Goal: Information Seeking & Learning: Learn about a topic

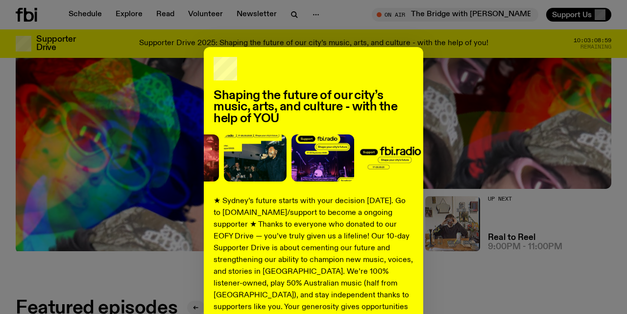
scroll to position [200, 0]
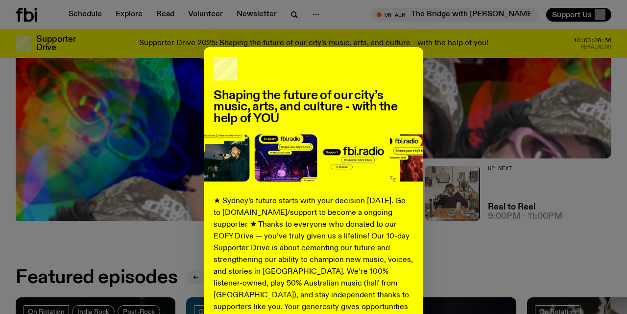
click at [371, 177] on img at bounding box center [354, 157] width 63 height 47
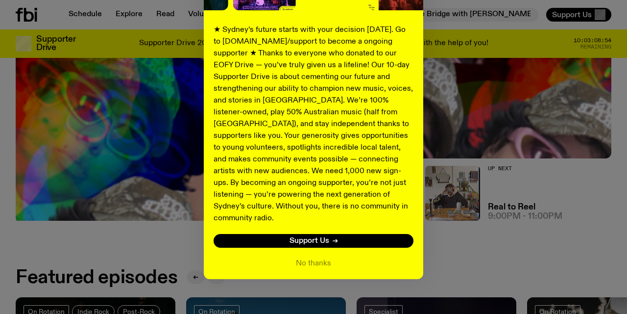
scroll to position [171, 0]
click at [318, 257] on button "No thanks" at bounding box center [313, 263] width 35 height 12
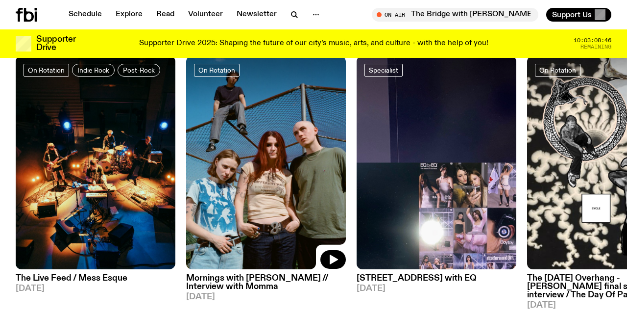
scroll to position [444, 0]
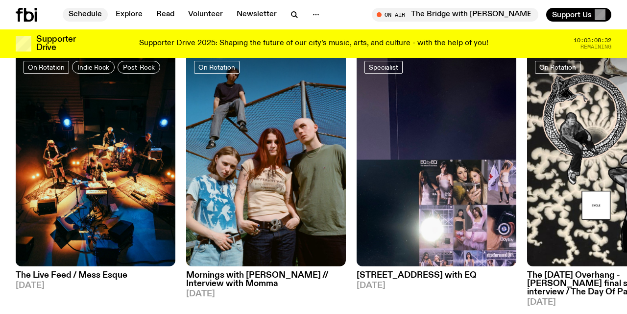
click at [90, 13] on link "Schedule" at bounding box center [85, 15] width 45 height 14
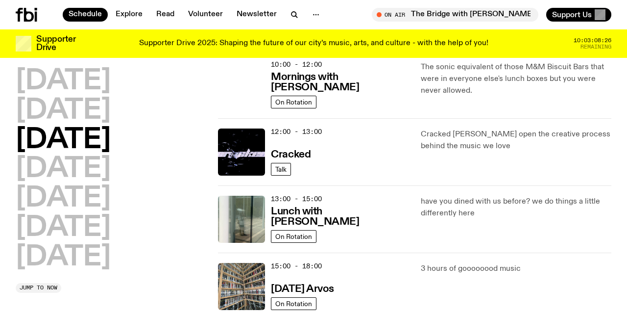
scroll to position [170, 0]
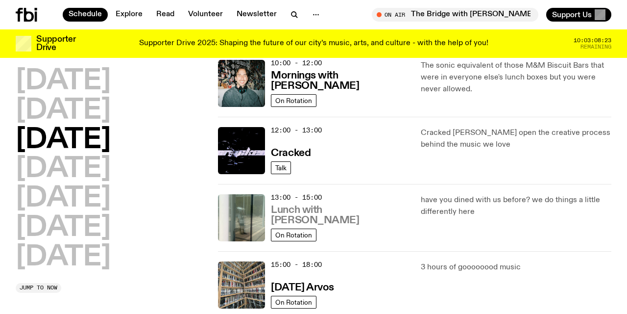
click at [330, 219] on h3 "Lunch with [PERSON_NAME]" at bounding box center [340, 215] width 138 height 21
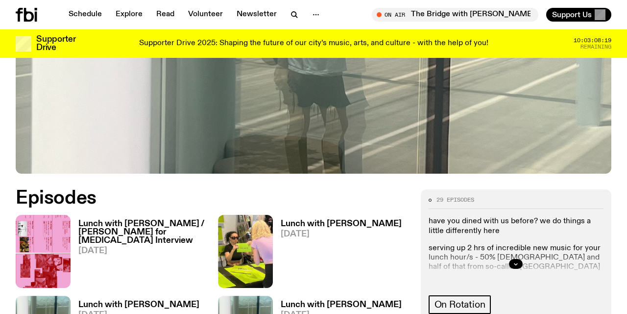
scroll to position [346, 0]
click at [309, 219] on h3 "Lunch with [PERSON_NAME]" at bounding box center [341, 223] width 121 height 8
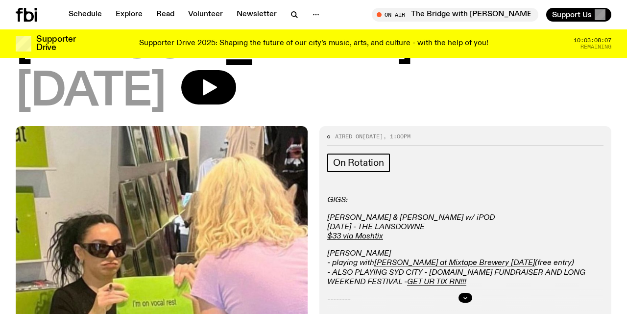
scroll to position [108, 0]
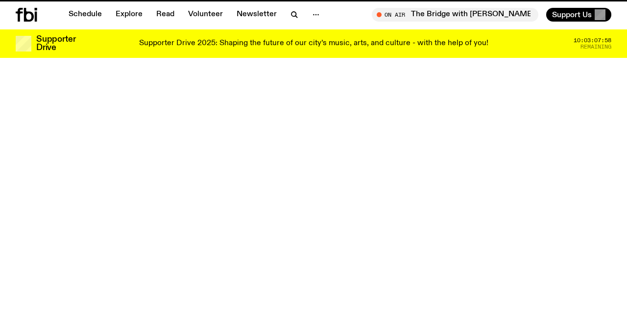
scroll to position [346, 0]
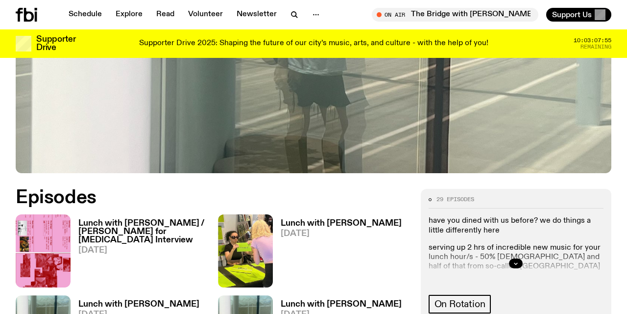
click at [130, 219] on h3 "Lunch with [PERSON_NAME] / [PERSON_NAME] for [MEDICAL_DATA] Interview" at bounding box center [142, 231] width 128 height 25
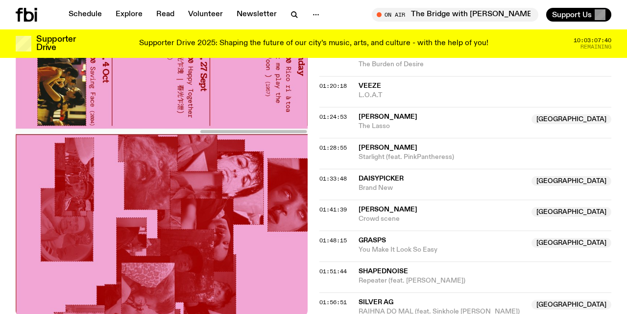
scroll to position [1053, 0]
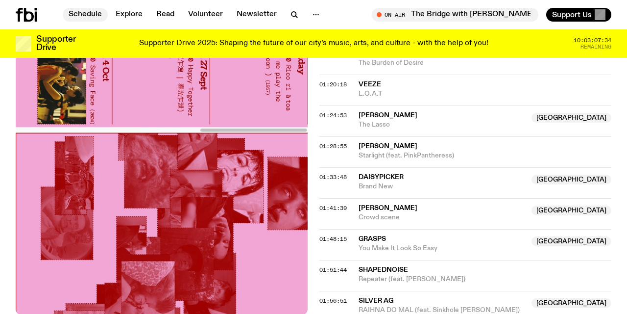
click at [79, 11] on link "Schedule" at bounding box center [85, 15] width 45 height 14
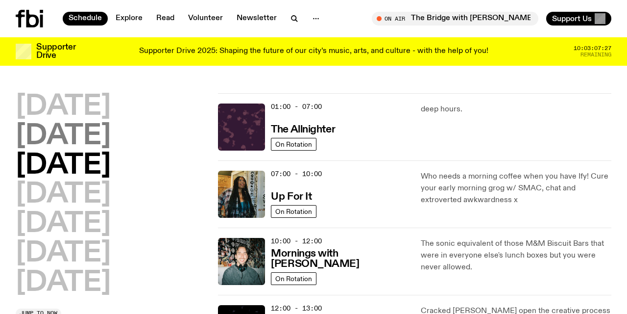
click at [92, 136] on h2 "[DATE]" at bounding box center [63, 136] width 95 height 27
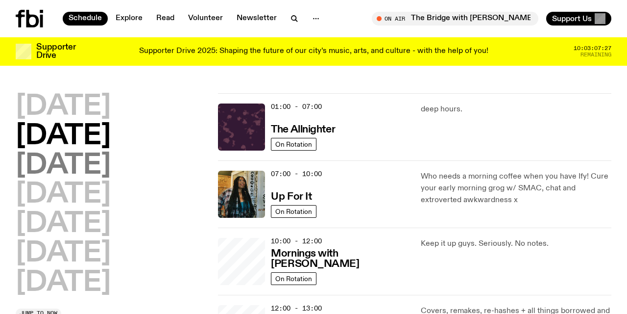
scroll to position [27, 0]
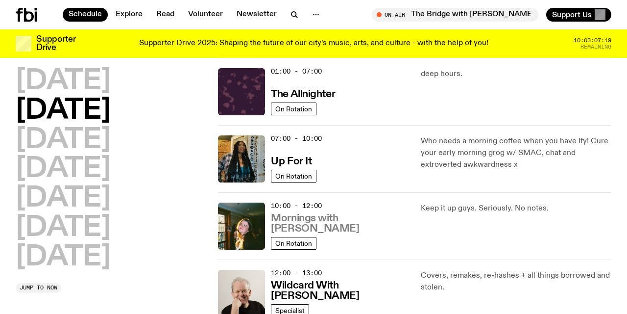
click at [305, 226] on h3 "Mornings with [PERSON_NAME]" at bounding box center [340, 223] width 138 height 21
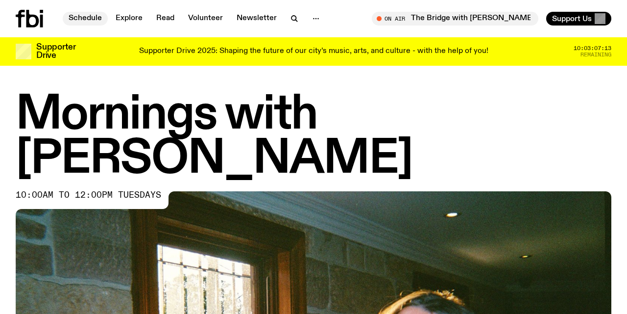
click at [89, 16] on link "Schedule" at bounding box center [85, 19] width 45 height 14
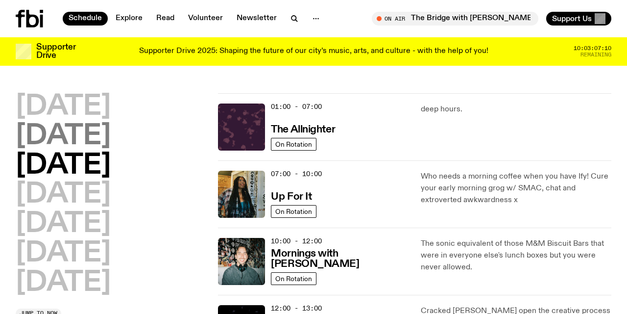
click at [105, 137] on h2 "[DATE]" at bounding box center [63, 136] width 95 height 27
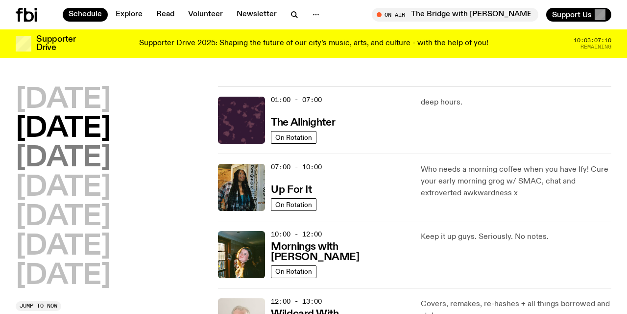
scroll to position [27, 0]
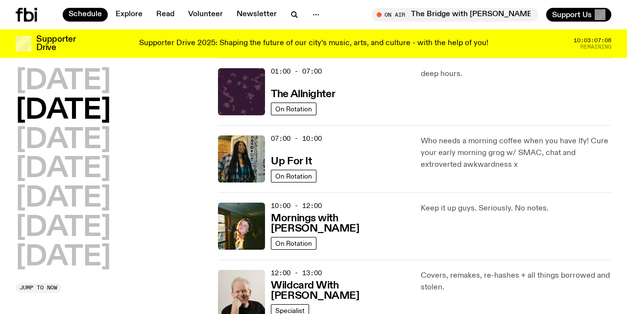
click at [188, 280] on div "[DATE] [DATE] [DATE] [DATE] [DATE] [DATE] [DATE] Jump to now" at bounding box center [111, 180] width 191 height 225
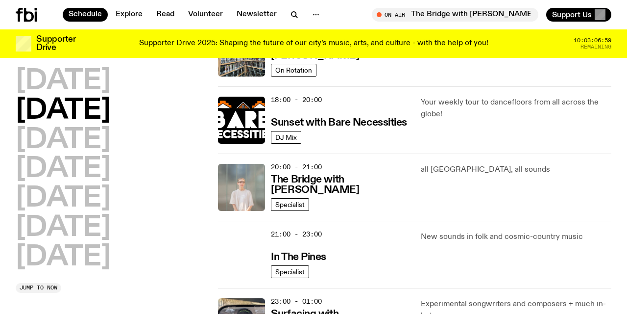
scroll to position [407, 0]
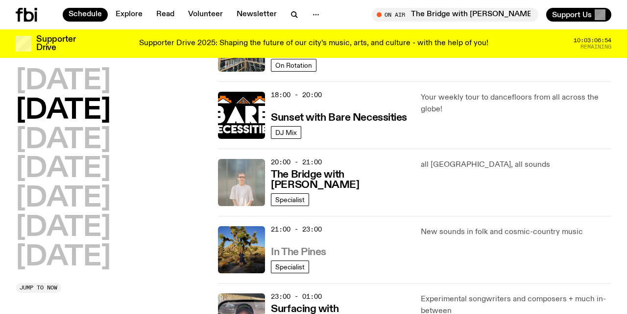
click at [297, 250] on h3 "In The Pines" at bounding box center [298, 252] width 55 height 10
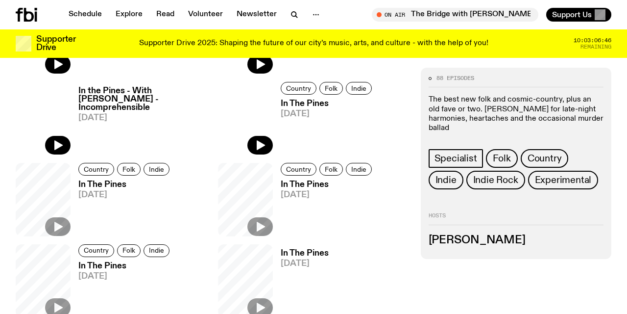
scroll to position [350, 0]
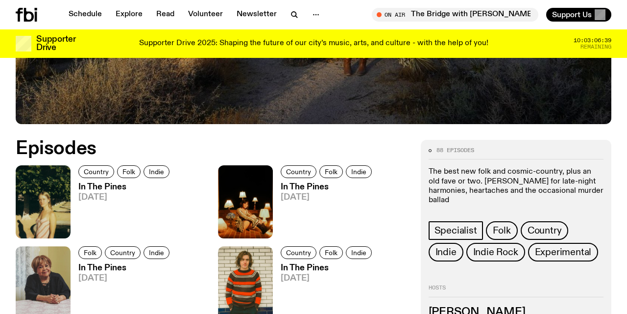
click at [289, 187] on h3 "In The Pines" at bounding box center [328, 187] width 94 height 8
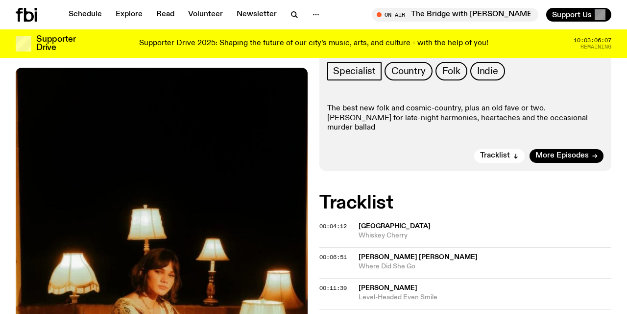
scroll to position [147, 0]
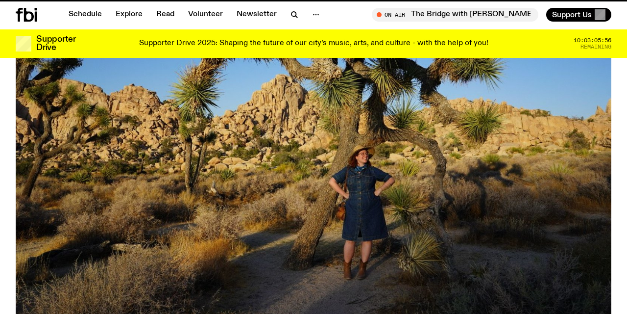
scroll to position [350, 0]
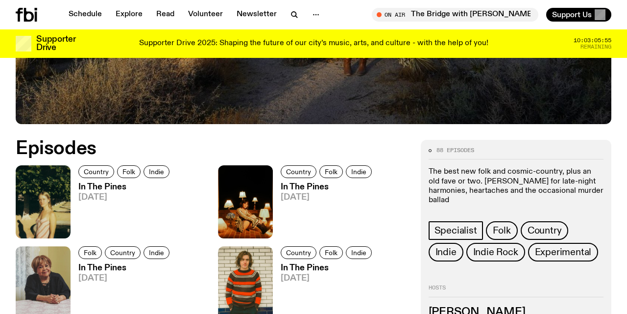
click at [89, 188] on h3 "In The Pines" at bounding box center [125, 187] width 94 height 8
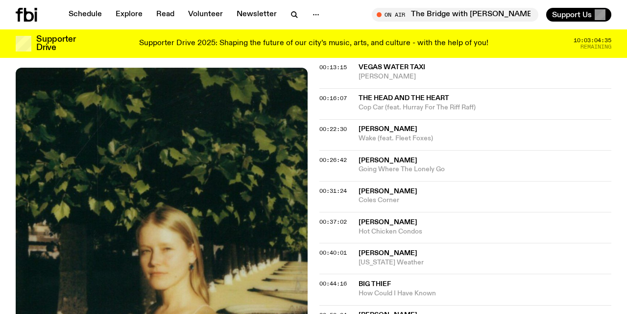
scroll to position [401, 0]
